Goal: Information Seeking & Learning: Learn about a topic

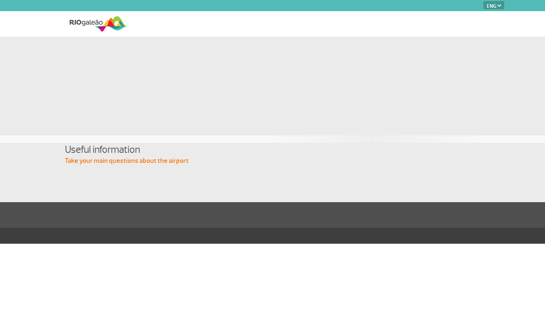
select select "en"
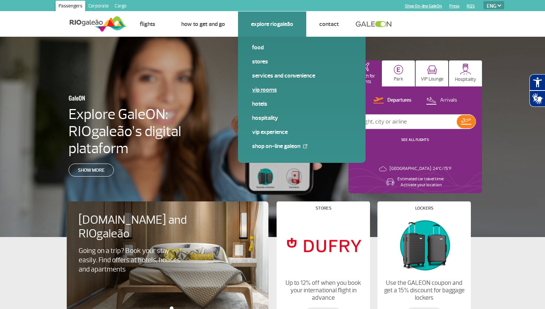
click at [272, 91] on link "VIP Rooms" at bounding box center [301, 90] width 99 height 8
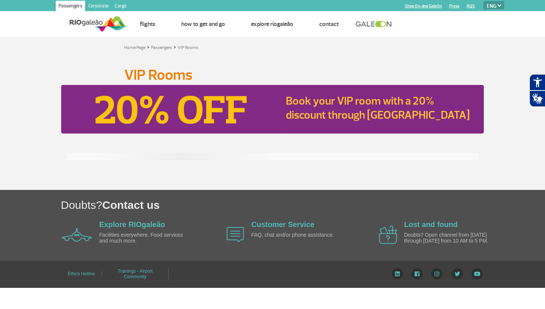
select select "en"
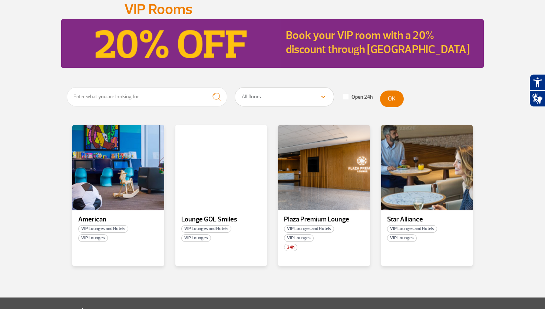
scroll to position [66, 0]
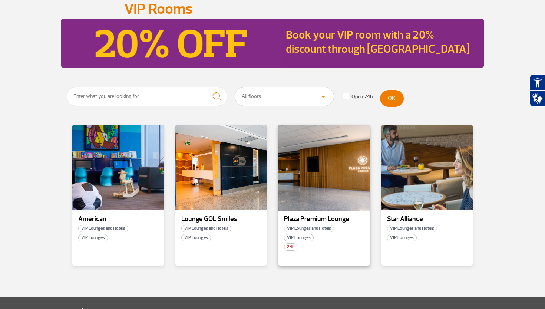
click at [321, 189] on div at bounding box center [323, 167] width 93 height 87
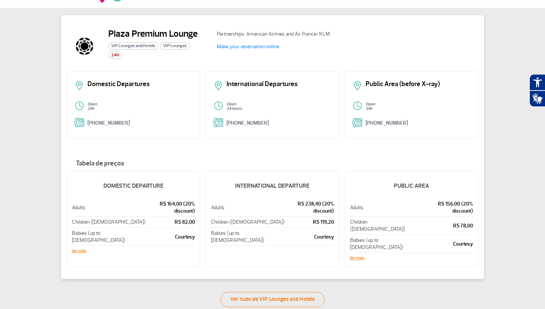
scroll to position [38, 0]
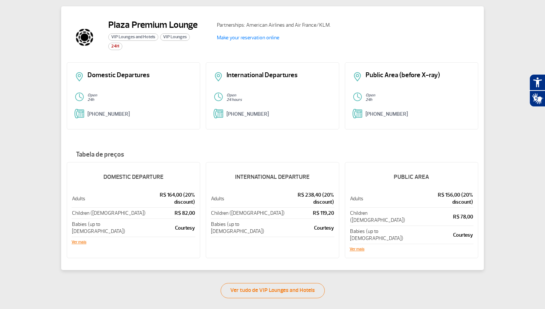
click at [305, 172] on h5 "INTERNATIONAL DEPARTURE" at bounding box center [273, 176] width 124 height 19
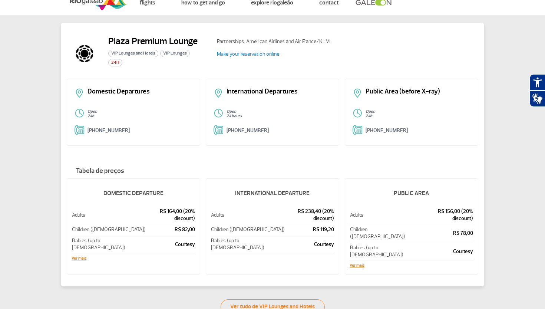
scroll to position [19, 0]
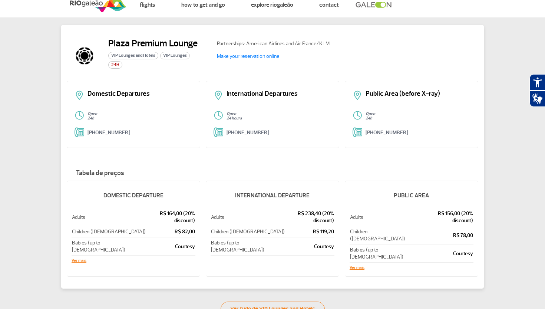
click at [282, 96] on p "International Departures" at bounding box center [279, 93] width 105 height 7
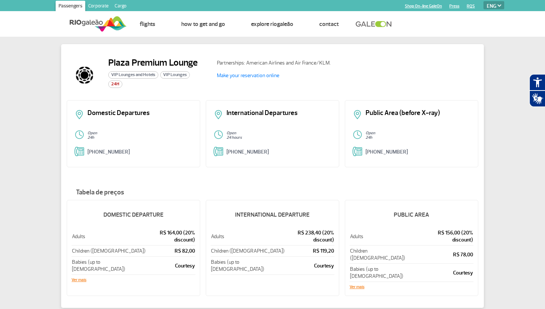
scroll to position [-1, 0]
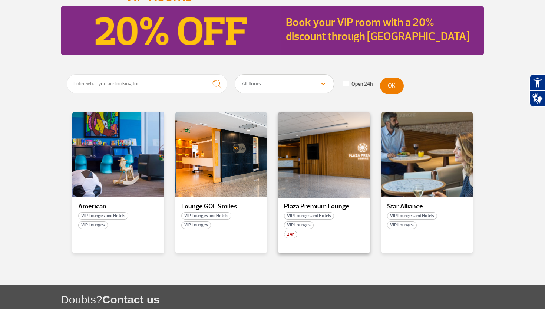
scroll to position [79, 0]
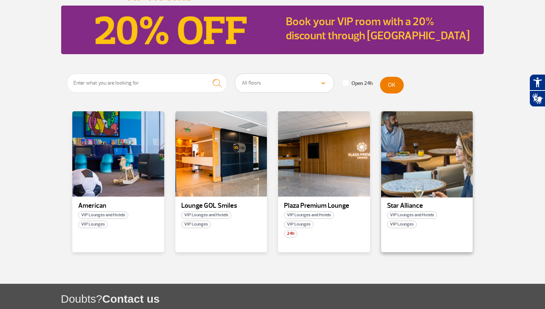
click at [395, 191] on div at bounding box center [426, 154] width 93 height 87
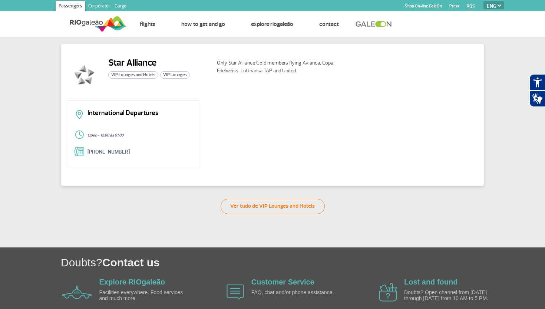
click at [179, 127] on div "International Departures Open - 12:00 às 01:00 [PHONE_NUMBER]" at bounding box center [134, 133] width 134 height 67
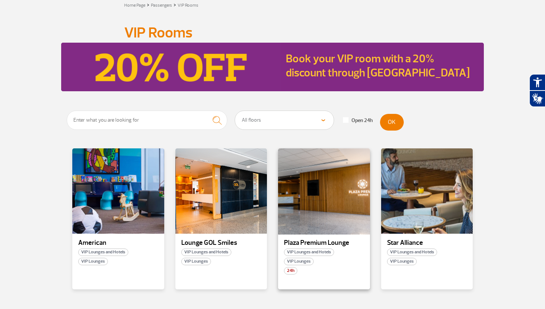
scroll to position [56, 0]
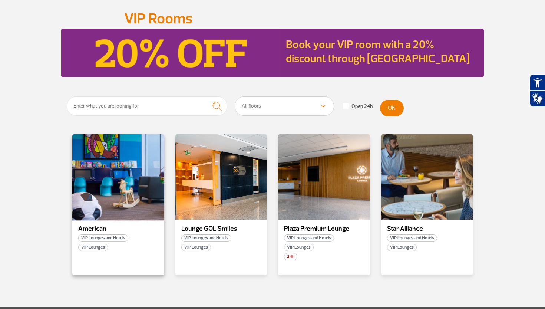
click at [125, 187] on div at bounding box center [118, 177] width 93 height 87
